Goal: Information Seeking & Learning: Learn about a topic

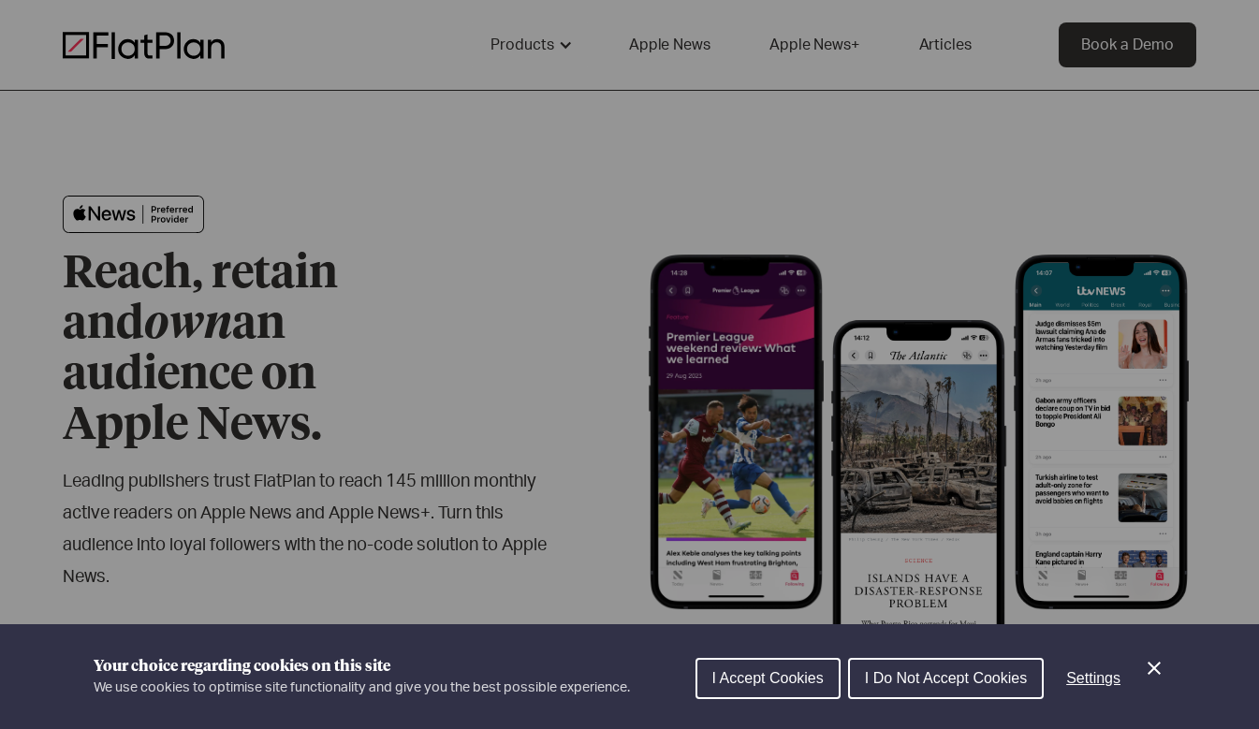
click at [536, 46] on div "Cookie preferences" at bounding box center [629, 364] width 1259 height 729
click at [1149, 665] on icon "Close Cookie Control" at bounding box center [1154, 668] width 22 height 22
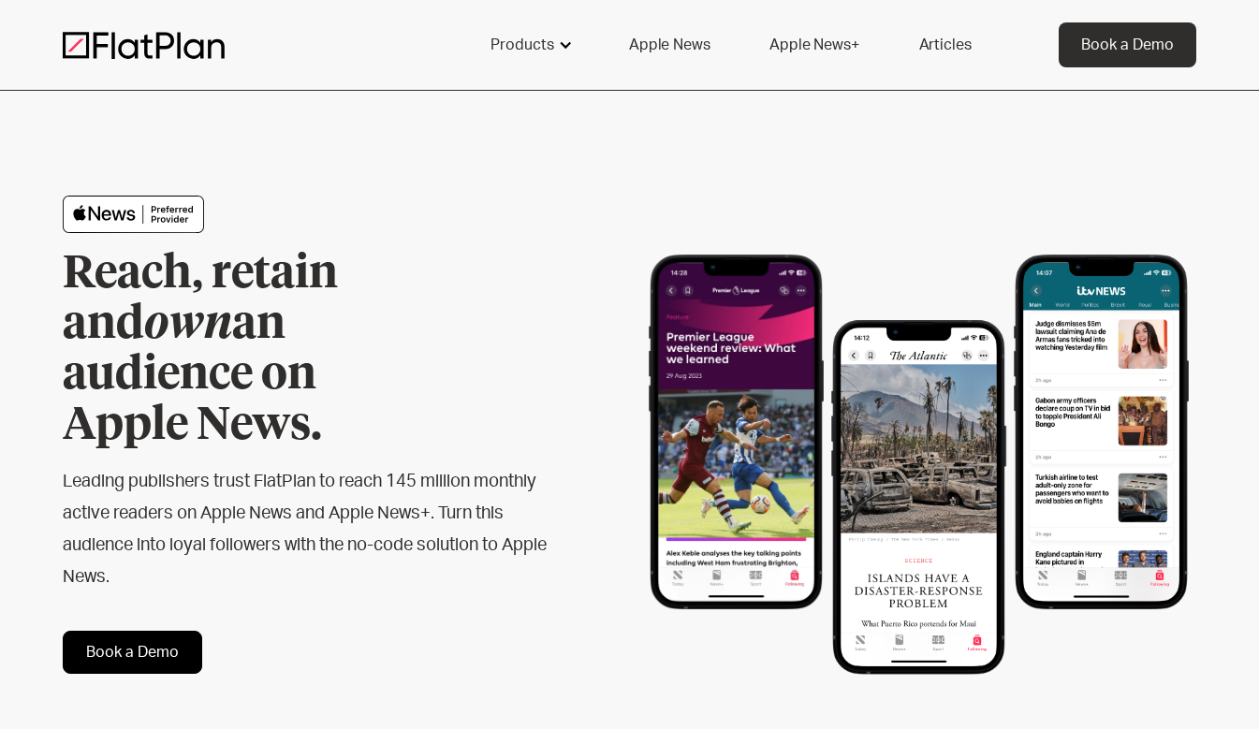
click at [525, 35] on div "Products" at bounding box center [522, 45] width 64 height 22
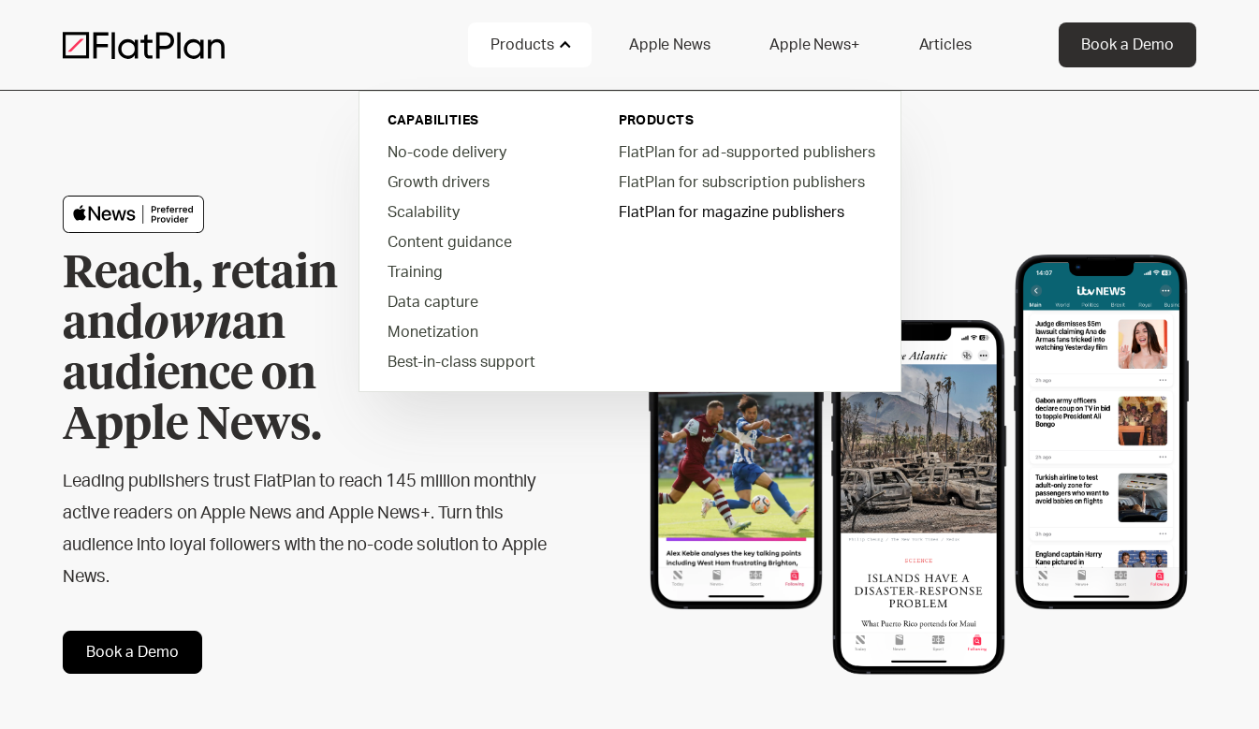
click at [651, 211] on link "FlatPlan for magazine publishers" at bounding box center [746, 212] width 284 height 30
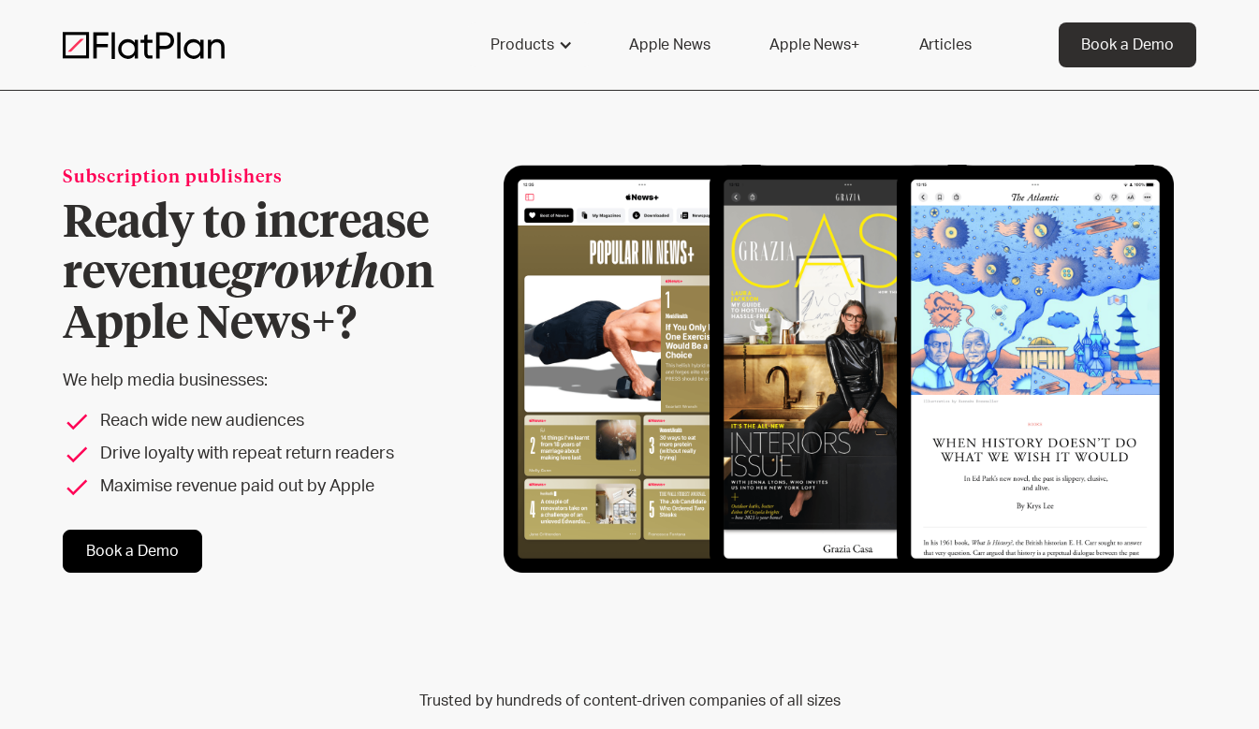
click at [806, 42] on link "Apple News+" at bounding box center [814, 44] width 134 height 45
